Goal: Check status: Check status

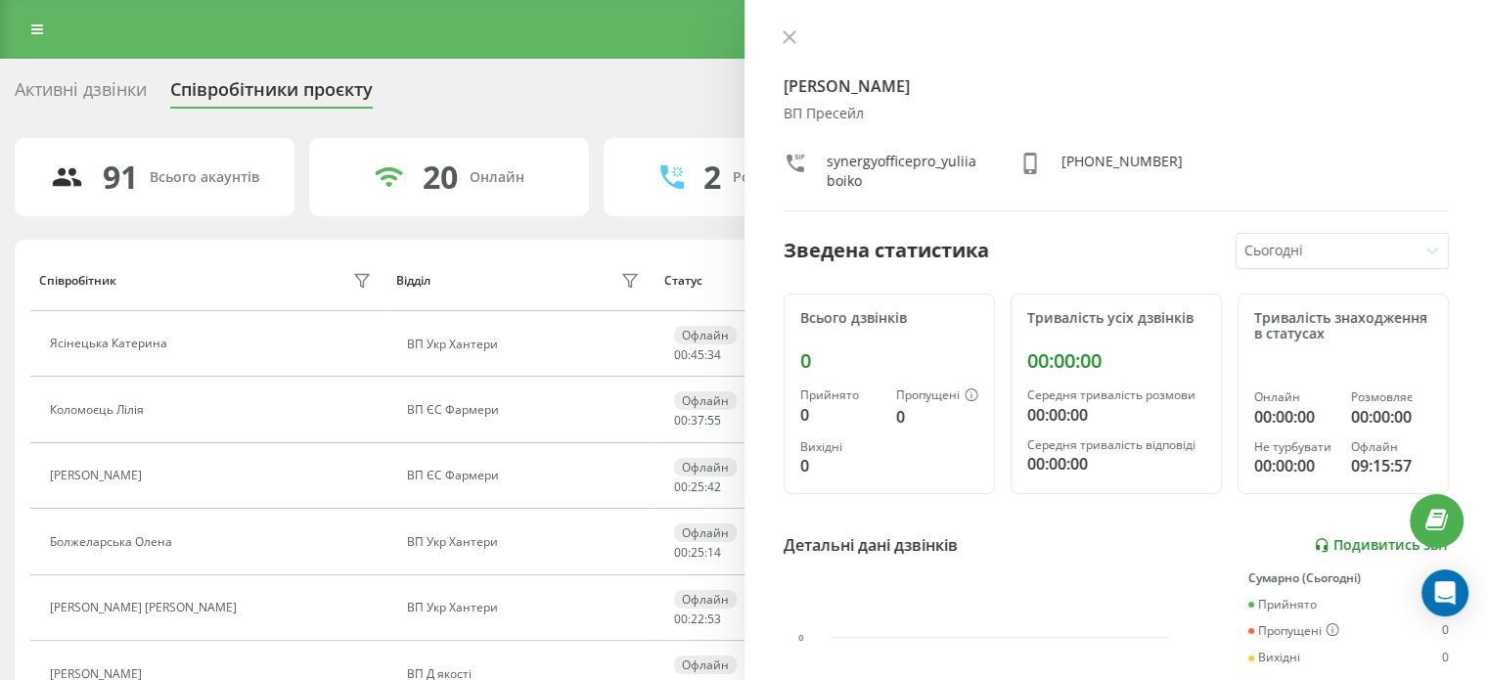
click at [1346, 543] on link "Подивитись звіт" at bounding box center [1381, 545] width 135 height 17
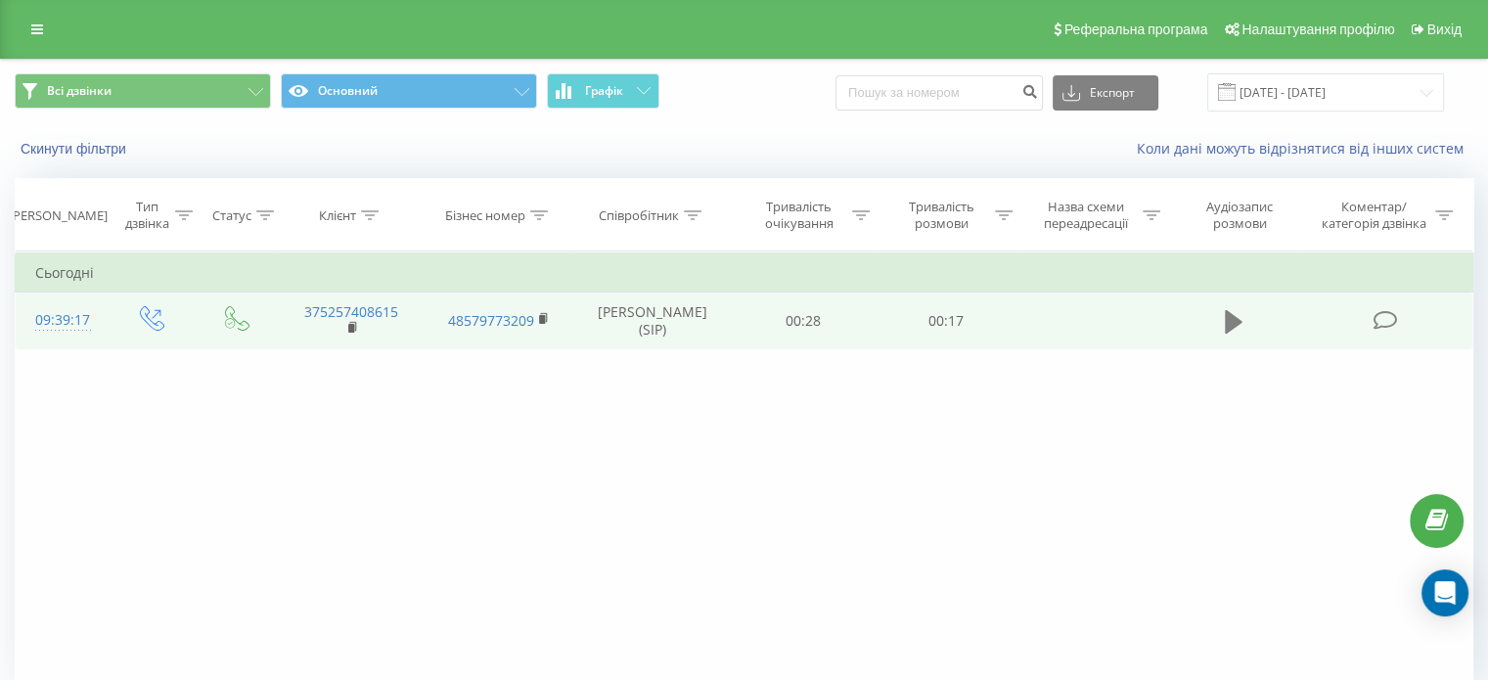
click at [1231, 319] on icon at bounding box center [1234, 321] width 18 height 23
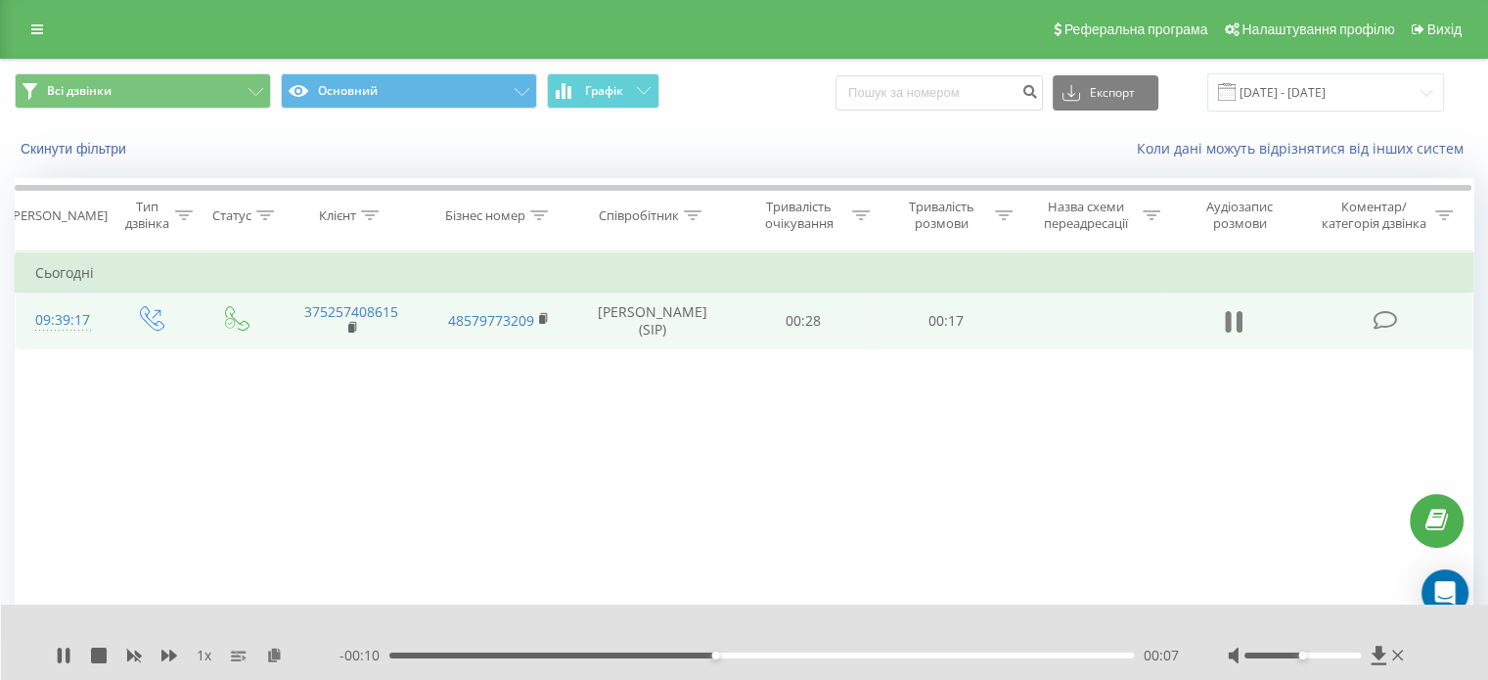
click at [1237, 324] on icon at bounding box center [1238, 322] width 6 height 22
